Goal: Find specific page/section: Find specific page/section

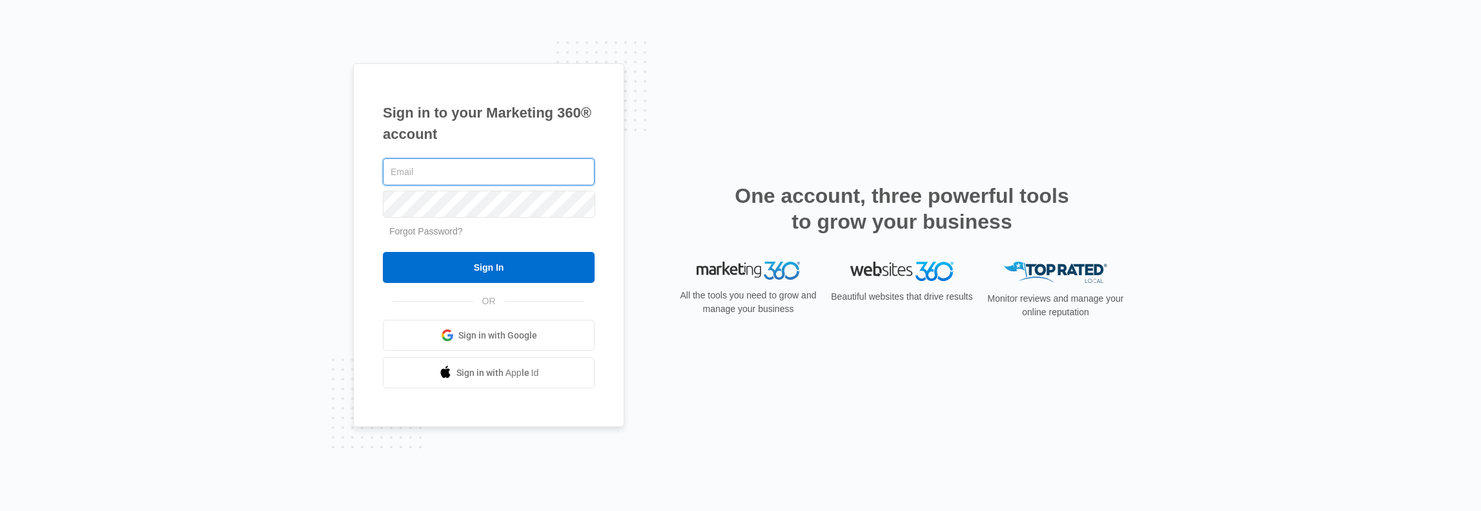
type input "[PERSON_NAME][EMAIL_ADDRESS][PERSON_NAME][DOMAIN_NAME]"
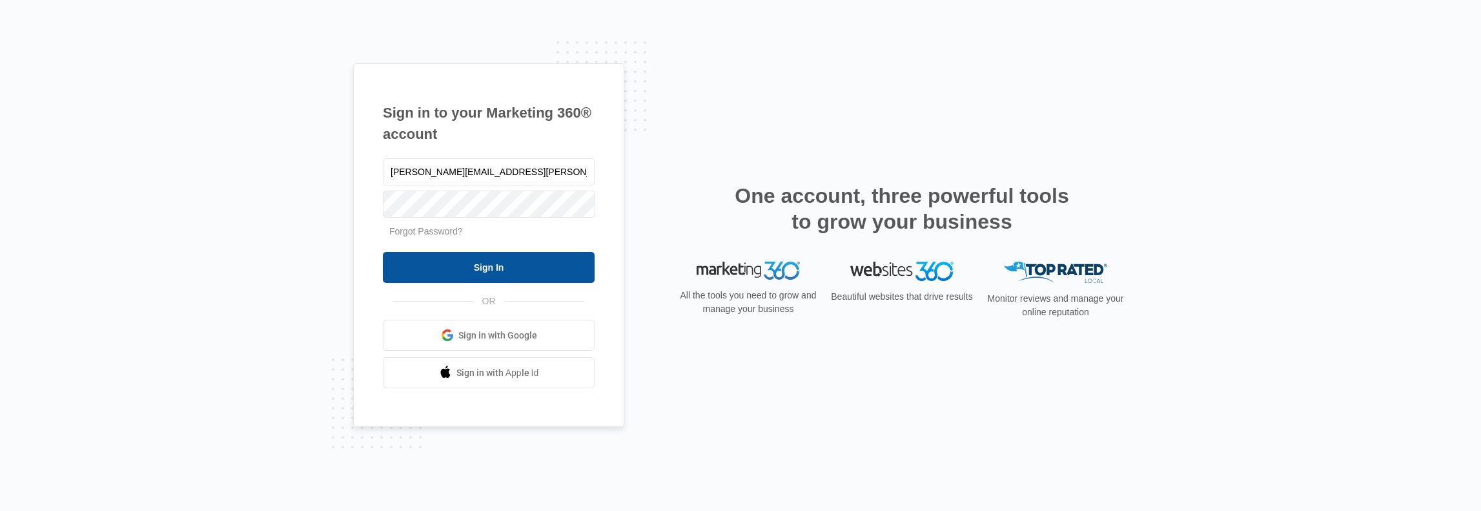
click at [528, 270] on input "Sign In" at bounding box center [489, 267] width 212 height 31
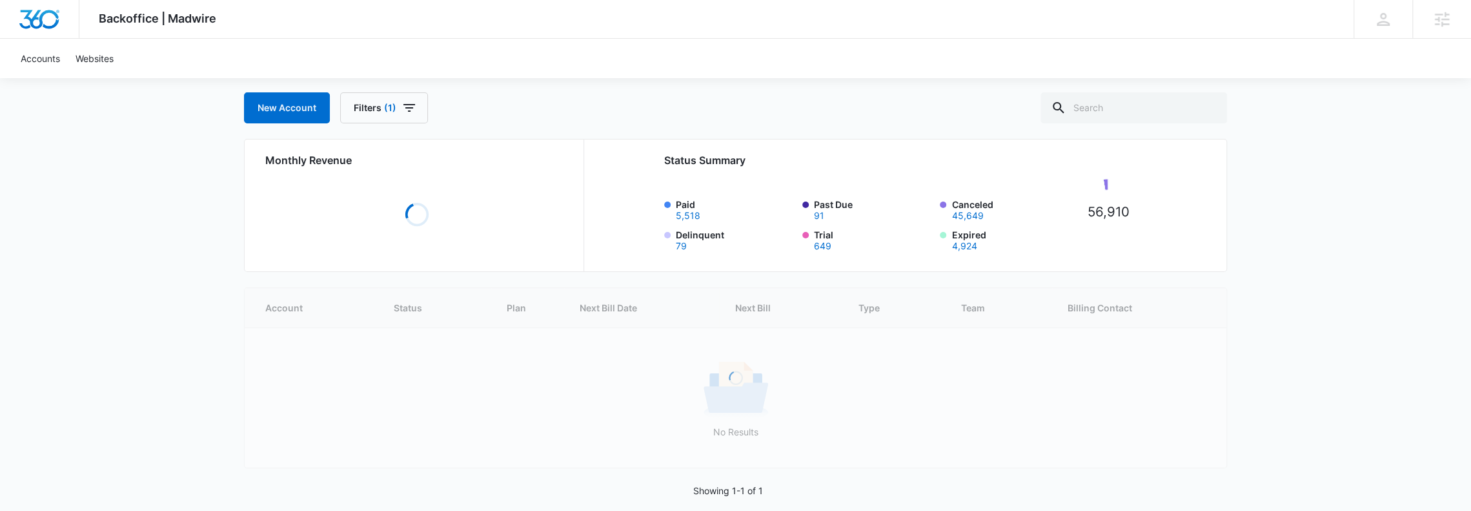
scroll to position [79, 0]
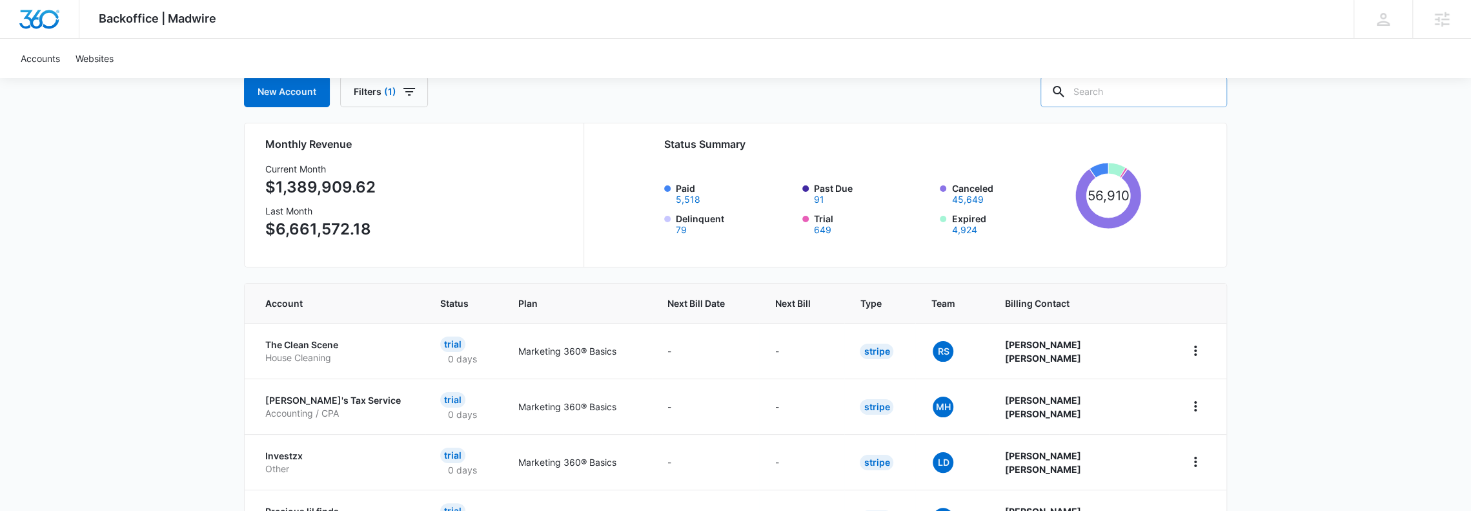
click at [1130, 94] on input "text" at bounding box center [1134, 91] width 187 height 31
type input "sicame"
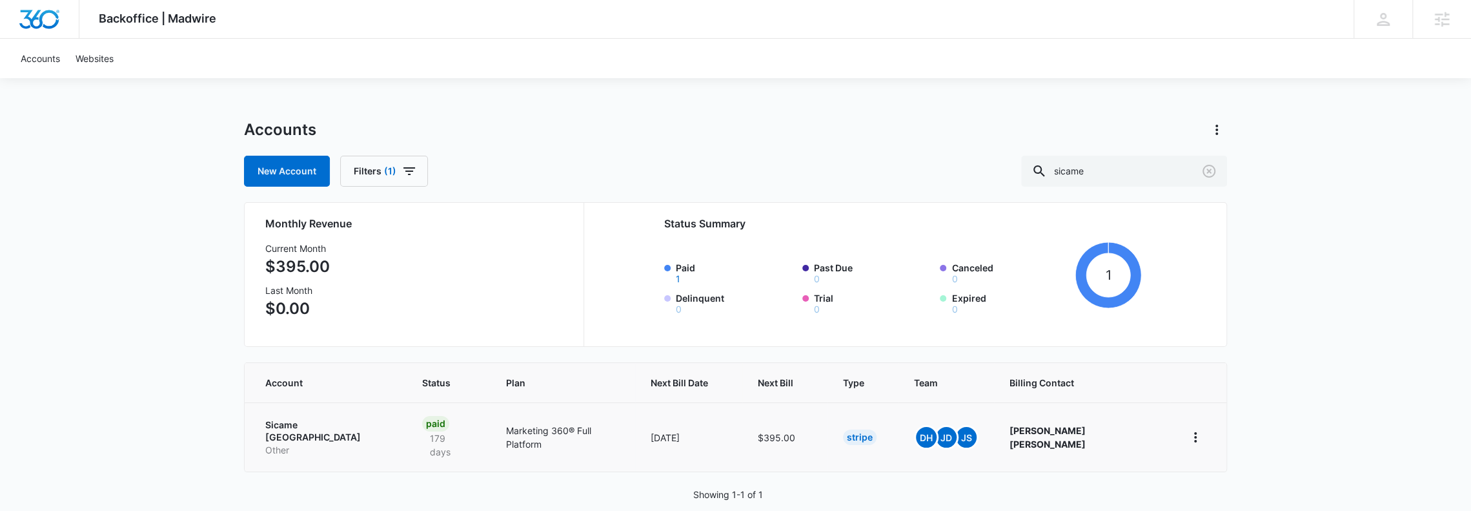
click at [329, 418] on p "Sicame [GEOGRAPHIC_DATA]" at bounding box center [328, 430] width 126 height 25
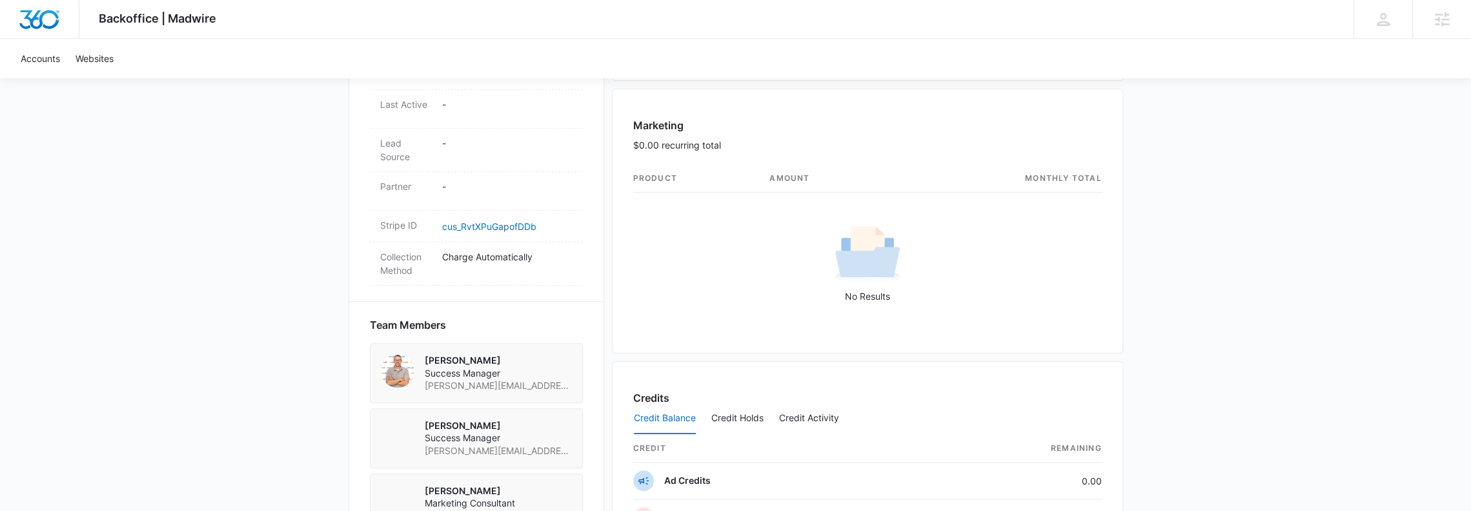
scroll to position [688, 0]
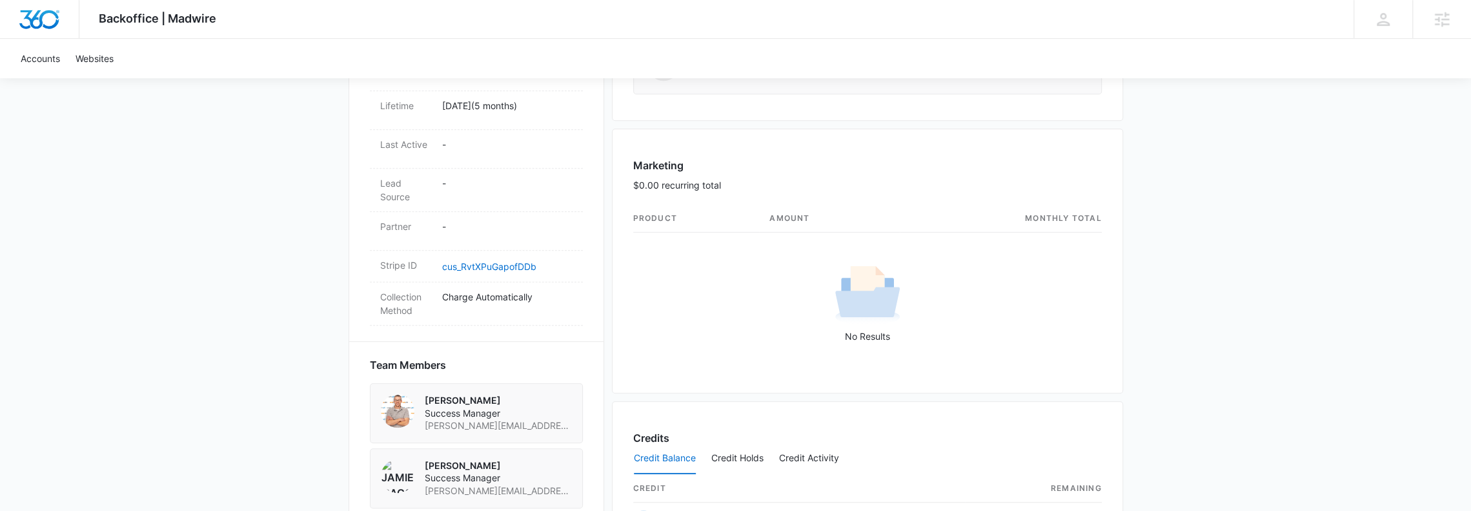
click at [294, 402] on div "Backoffice | Madwire Apps Settings DH [PERSON_NAME] [PERSON_NAME][EMAIL_ADDRESS…" at bounding box center [735, 222] width 1471 height 1820
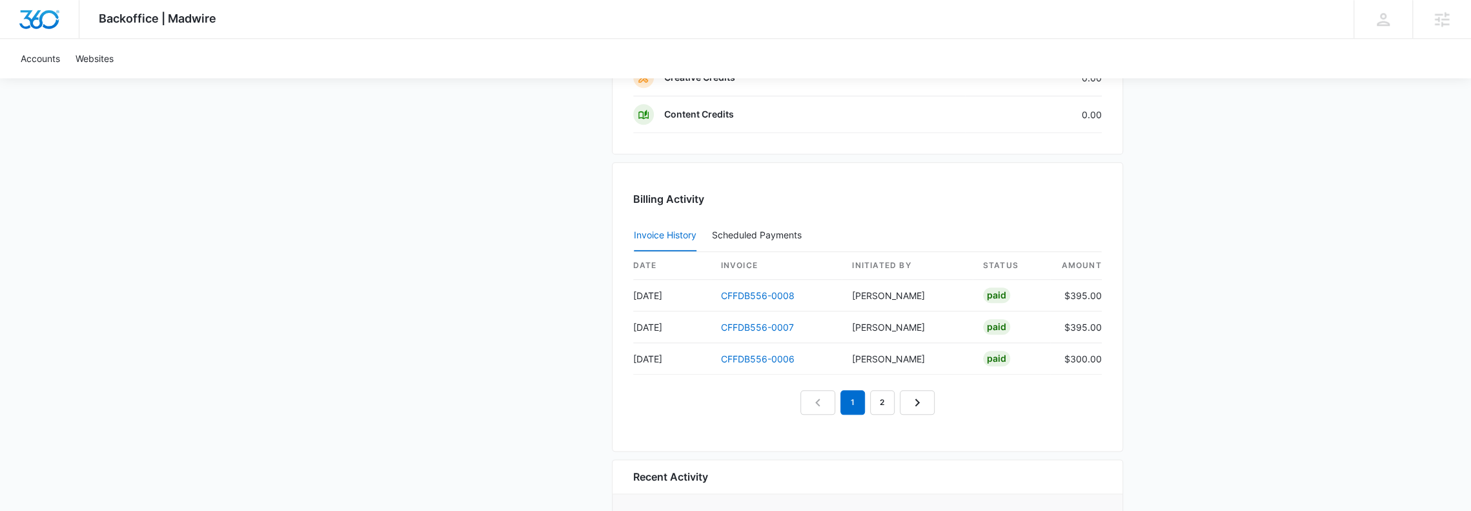
scroll to position [1303, 0]
